Goal: Information Seeking & Learning: Learn about a topic

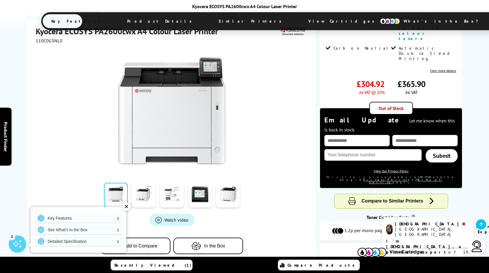
scroll to position [29, 0]
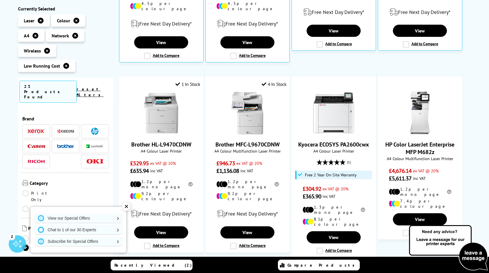
scroll to position [262, 0]
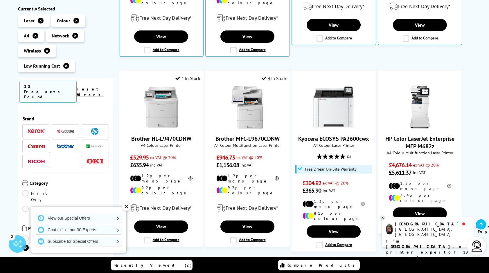
click at [65, 66] on icon at bounding box center [66, 66] width 6 height 6
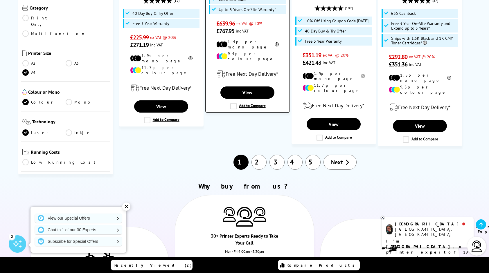
scroll to position [727, 0]
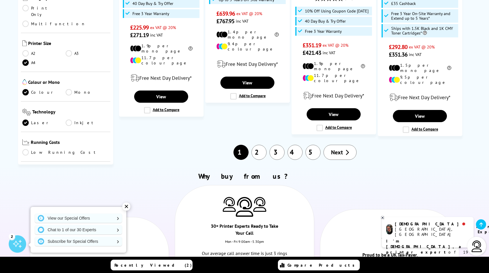
click at [258, 145] on link "2" at bounding box center [259, 152] width 15 height 15
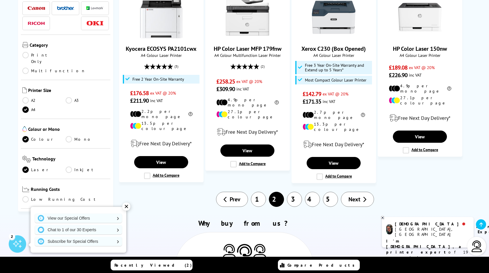
scroll to position [668, 0]
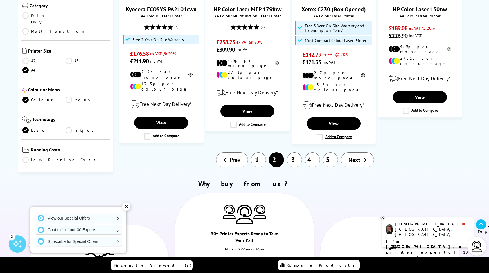
click at [296, 153] on link "3" at bounding box center [294, 160] width 15 height 15
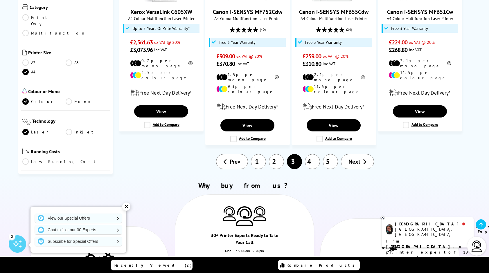
scroll to position [639, 0]
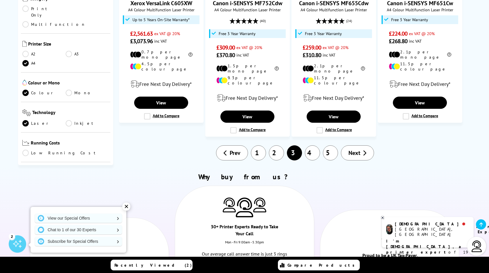
click at [314, 146] on link "4" at bounding box center [312, 153] width 15 height 15
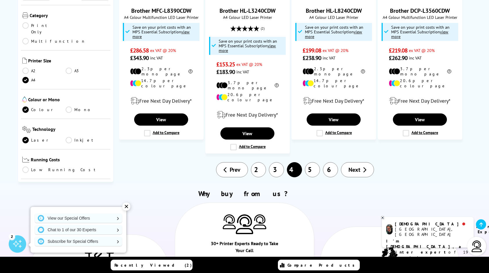
scroll to position [668, 0]
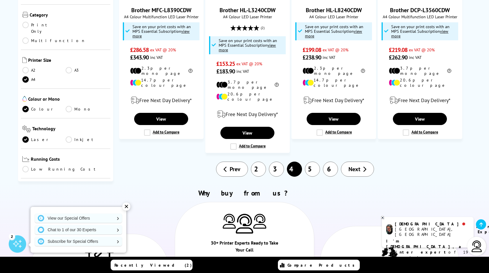
click at [313, 162] on link "5" at bounding box center [312, 169] width 15 height 15
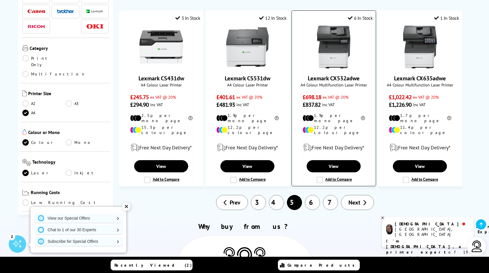
scroll to position [581, 0]
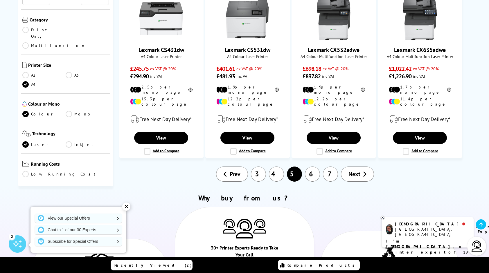
click at [310, 167] on link "6" at bounding box center [312, 174] width 15 height 15
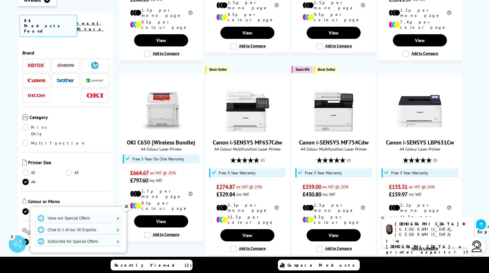
scroll to position [523, 0]
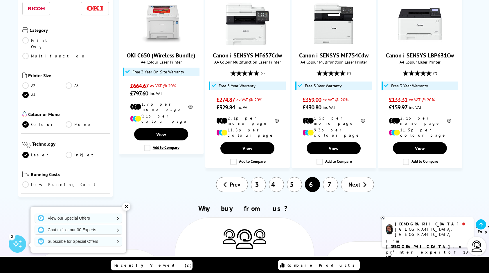
click at [326, 177] on link "7" at bounding box center [330, 184] width 15 height 15
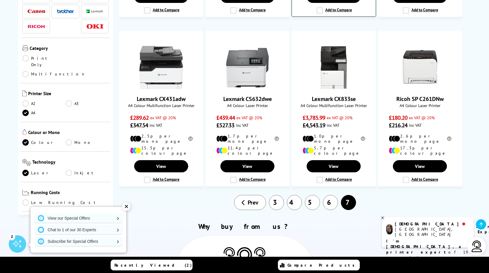
scroll to position [465, 0]
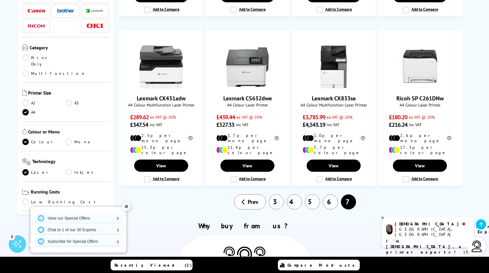
drag, startPoint x: 362, startPoint y: 184, endPoint x: 293, endPoint y: 202, distance: 71.1
click at [293, 222] on h2 "Why buy from us?" at bounding box center [245, 226] width 436 height 9
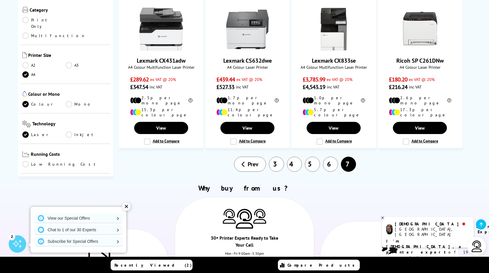
scroll to position [581, 0]
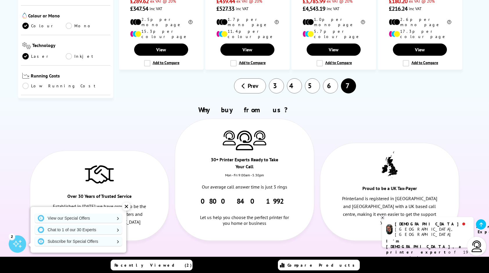
click at [280, 78] on link "3" at bounding box center [276, 85] width 15 height 15
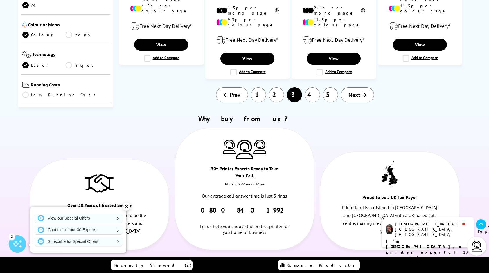
scroll to position [698, 0]
click at [257, 87] on link "1" at bounding box center [258, 94] width 15 height 15
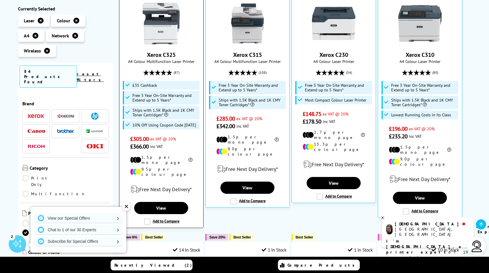
scroll to position [145, 0]
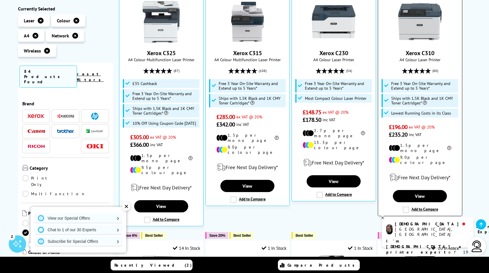
click at [405, 25] on img at bounding box center [420, 22] width 44 height 44
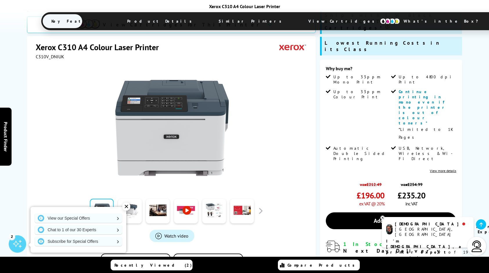
scroll to position [174, 0]
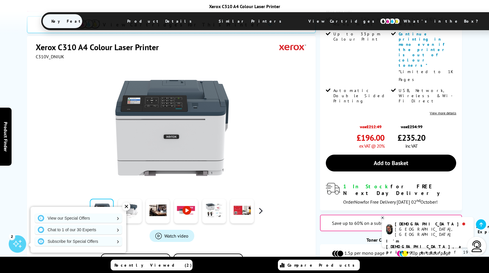
click at [262, 207] on button "button" at bounding box center [260, 211] width 9 height 9
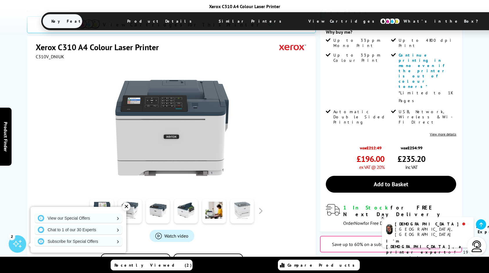
scroll to position [145, 0]
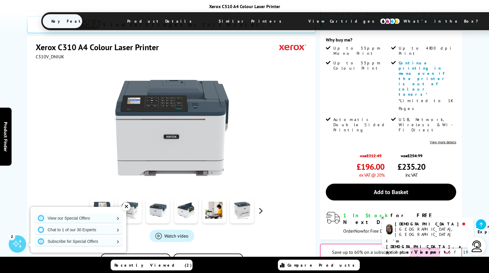
click at [262, 207] on button "button" at bounding box center [260, 211] width 9 height 9
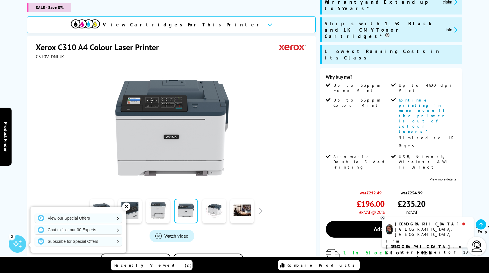
scroll to position [87, 0]
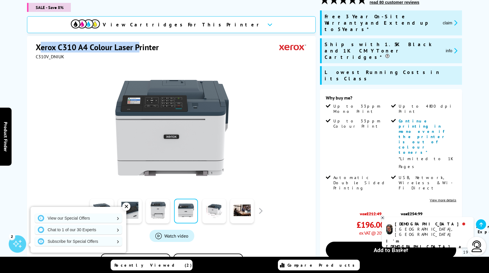
drag, startPoint x: 38, startPoint y: 47, endPoint x: 137, endPoint y: 52, distance: 98.9
click at [137, 52] on h1 "Xerox C310 A4 Colour Laser Printer" at bounding box center [100, 47] width 129 height 11
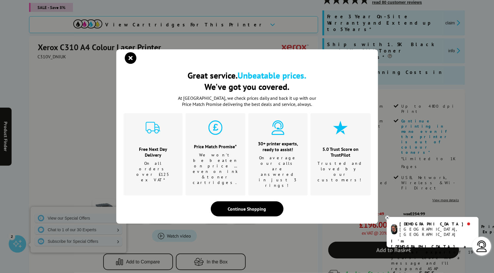
click at [42, 52] on div "Great service. Unbeatable prices. We've got you covered. Great service. Unbeata…" at bounding box center [247, 136] width 494 height 273
click at [130, 64] on icon "close modal" at bounding box center [131, 58] width 12 height 12
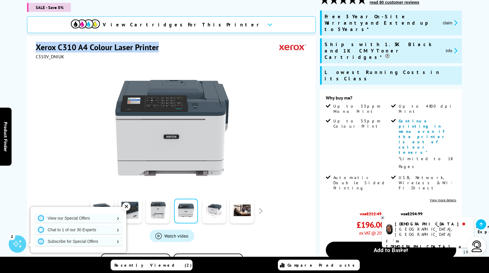
drag, startPoint x: 35, startPoint y: 48, endPoint x: 158, endPoint y: 48, distance: 122.1
click at [158, 48] on h1 "Xerox C310 A4 Colour Laser Printer" at bounding box center [100, 47] width 129 height 11
drag, startPoint x: 158, startPoint y: 48, endPoint x: 153, endPoint y: 49, distance: 4.9
copy h1 "Xerox C310 A4 Colour Laser Printer"
